Goal: Task Accomplishment & Management: Complete application form

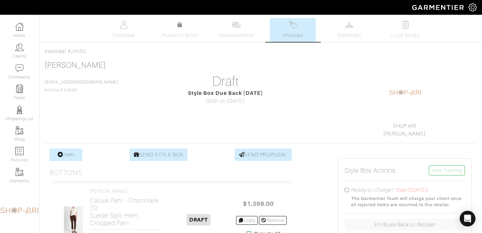
drag, startPoint x: 92, startPoint y: 89, endPoint x: 88, endPoint y: 89, distance: 3.6
click at [88, 89] on div "Leslie Cohen Leslieecohen@gmail.com Invoice # 24583" at bounding box center [81, 77] width 73 height 33
drag, startPoint x: 108, startPoint y: 82, endPoint x: 42, endPoint y: 81, distance: 65.6
copy link "Leslieecohen@gmail.com"
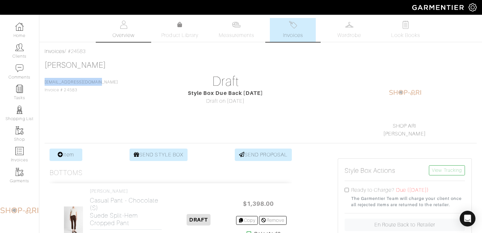
click at [125, 29] on link "Overview" at bounding box center [124, 30] width 46 height 24
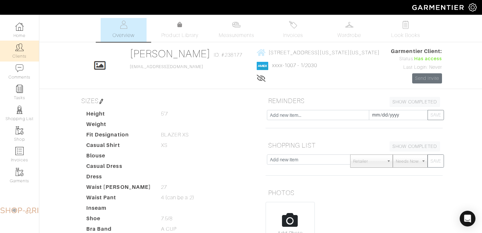
click at [25, 52] on link "Clients" at bounding box center [19, 51] width 39 height 21
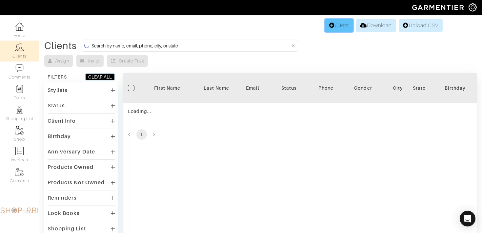
click at [340, 26] on link "Client" at bounding box center [339, 25] width 28 height 12
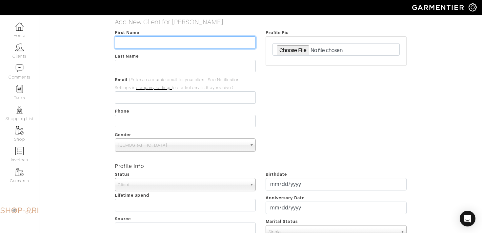
click at [142, 45] on input "text" at bounding box center [185, 42] width 141 height 12
type input "Brendan"
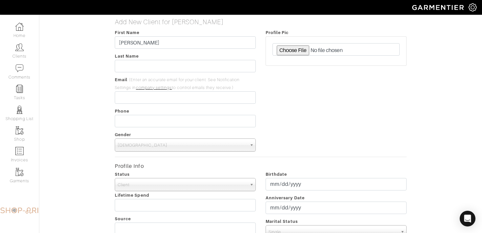
click at [126, 72] on div "First Name Brendan Last Name Email (Enter an accurate email for your client. Se…" at bounding box center [185, 90] width 151 height 123
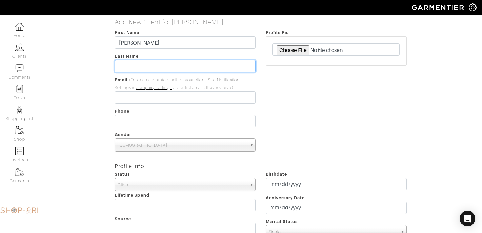
click at [124, 66] on input "text" at bounding box center [185, 66] width 141 height 12
type input "Finnerty"
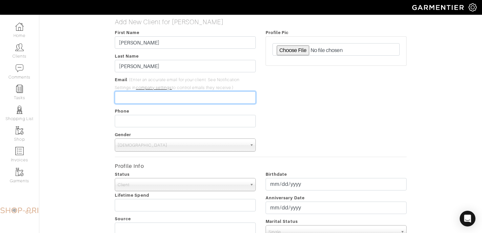
click at [125, 98] on input "email" at bounding box center [185, 97] width 141 height 12
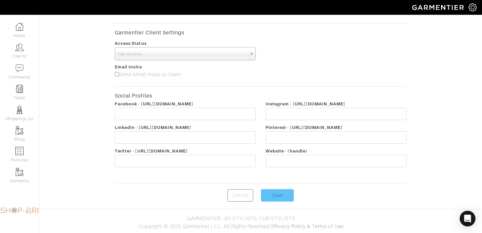
type input "brendanfinnerty@gmail.com"
click at [271, 195] on input "Save" at bounding box center [277, 195] width 33 height 12
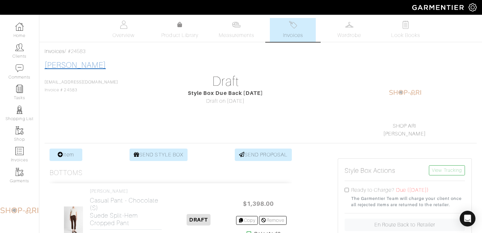
click at [77, 61] on link "Leslie Cohen" at bounding box center [75, 65] width 61 height 9
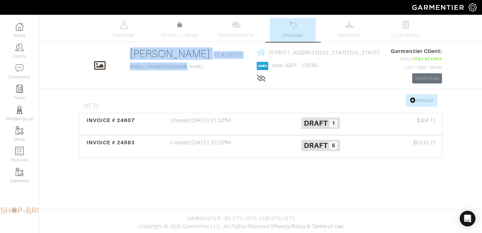
drag, startPoint x: 183, startPoint y: 69, endPoint x: 119, endPoint y: 69, distance: 63.9
click at [119, 69] on div "Click To Edit Leslie Cohen ID: #238177 Leslieecohen@gmail.com 200 EAST 66TH ST …" at bounding box center [261, 66] width 374 height 36
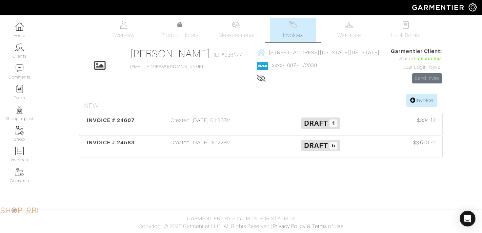
click at [209, 75] on div "Leslie Cohen ID: #238177 Leslieecohen@gmail.com" at bounding box center [188, 66] width 116 height 36
drag, startPoint x: 184, startPoint y: 68, endPoint x: 126, endPoint y: 69, distance: 58.7
click at [130, 69] on div "Leslie Cohen ID: #238177 Leslieecohen@gmail.com" at bounding box center [188, 66] width 116 height 36
copy link "Leslieecohen@gmail.com"
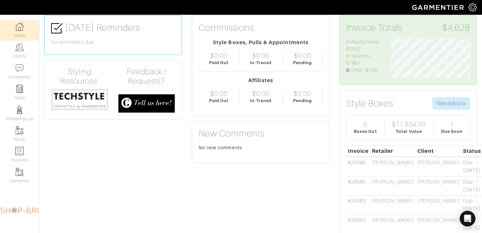
scroll to position [31, 0]
